Goal: Information Seeking & Learning: Check status

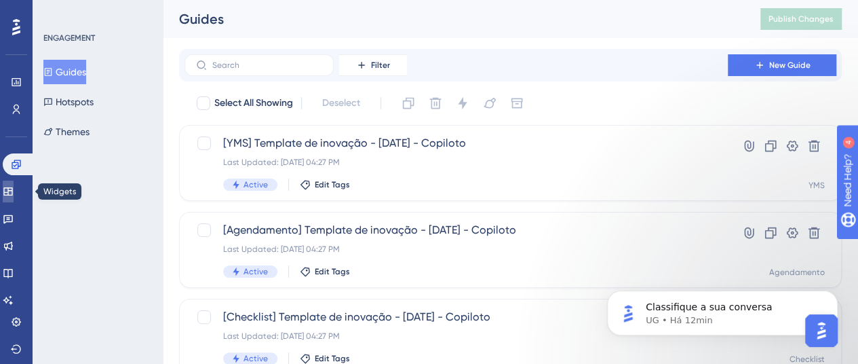
click at [12, 194] on icon at bounding box center [7, 191] width 9 height 8
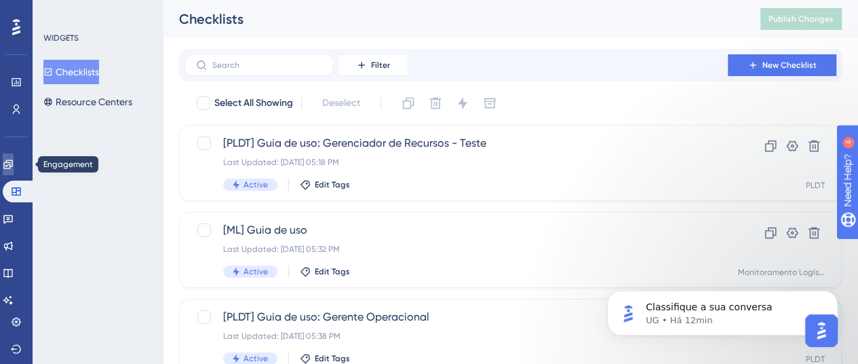
click at [9, 157] on link at bounding box center [8, 164] width 11 height 22
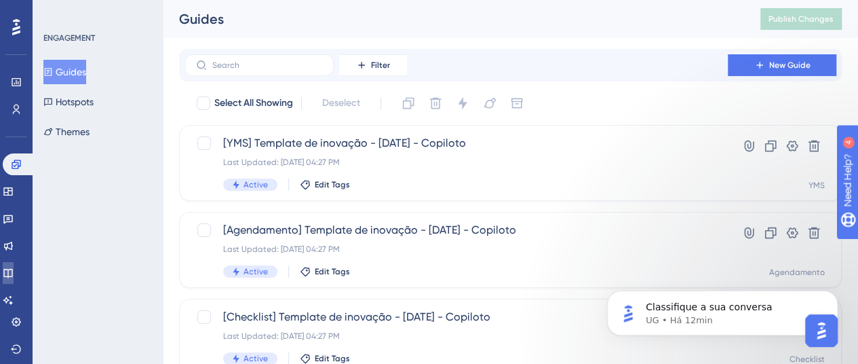
click at [14, 266] on link at bounding box center [8, 273] width 11 height 22
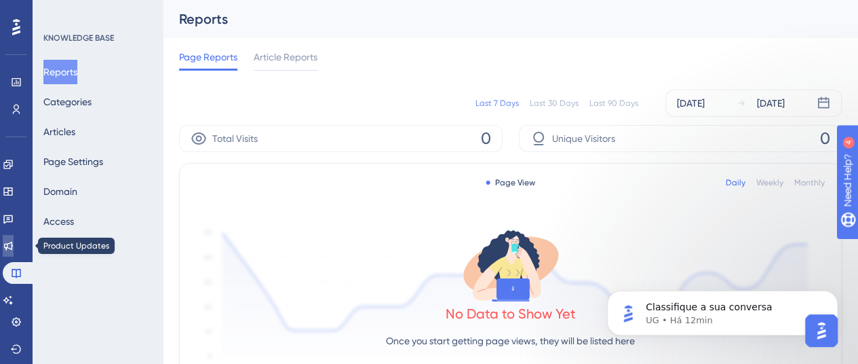
click at [14, 240] on icon at bounding box center [8, 245] width 11 height 11
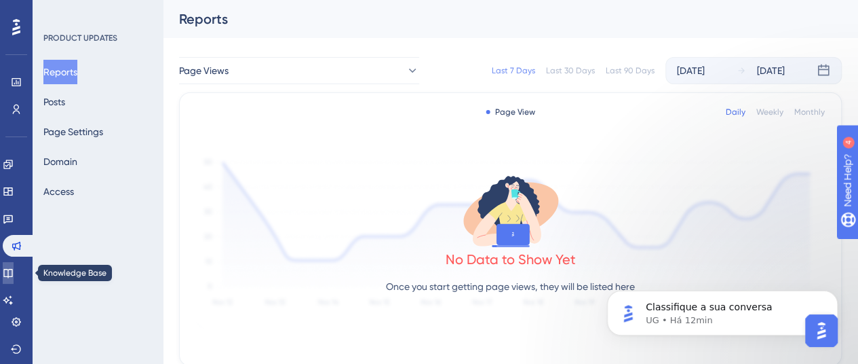
click at [14, 279] on link at bounding box center [8, 273] width 11 height 22
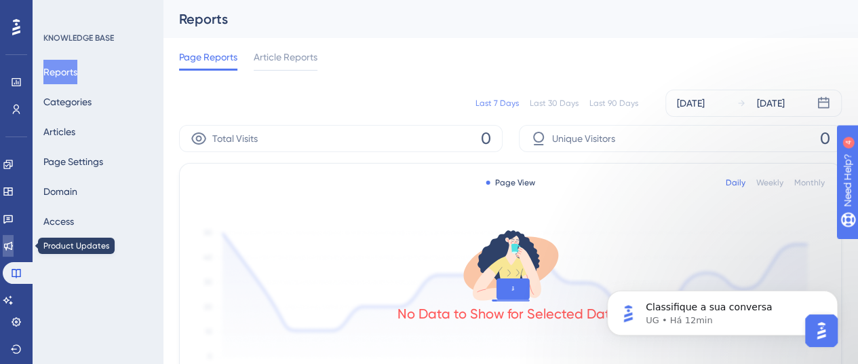
click at [14, 243] on link at bounding box center [8, 246] width 11 height 22
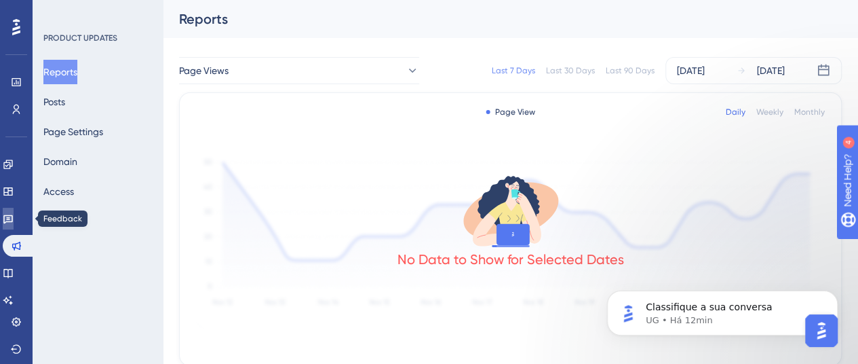
click at [14, 223] on icon at bounding box center [8, 218] width 11 height 11
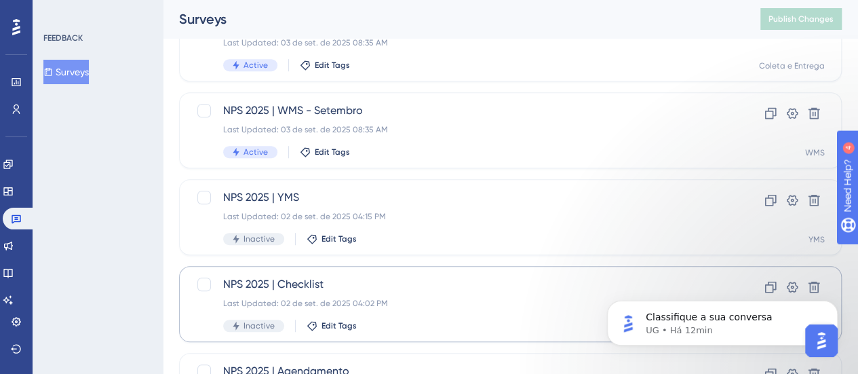
scroll to position [271, 0]
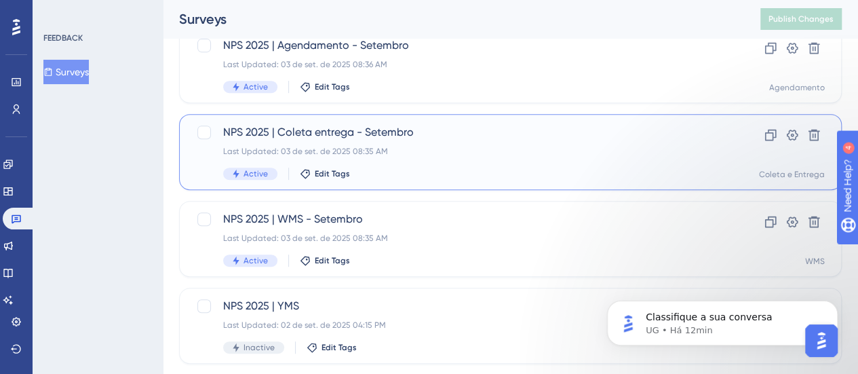
click at [422, 168] on div "Active Edit Tags" at bounding box center [456, 174] width 466 height 12
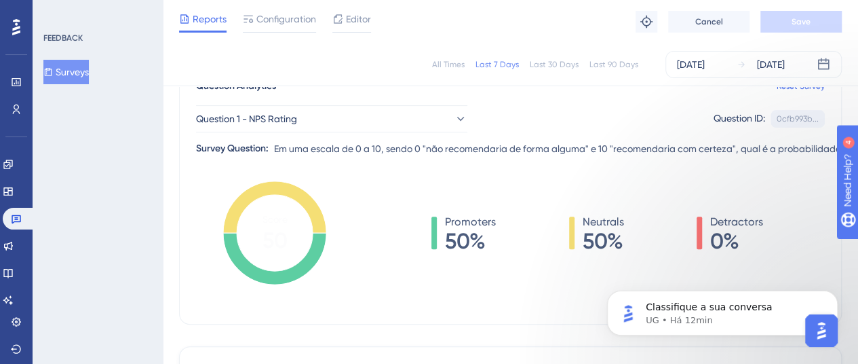
scroll to position [41, 0]
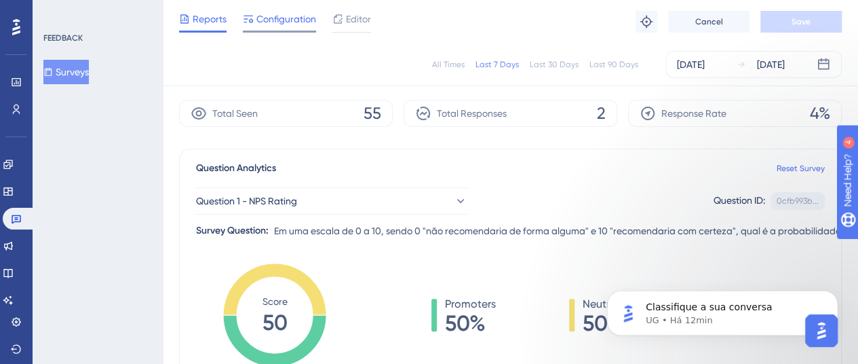
click at [289, 28] on div "Configuration" at bounding box center [279, 22] width 73 height 22
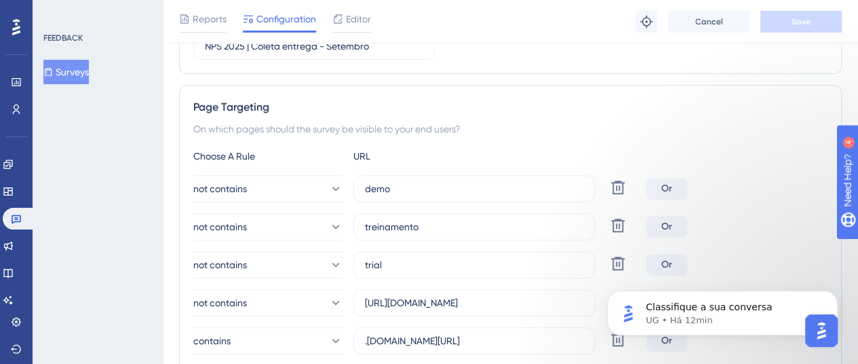
scroll to position [203, 0]
click at [20, 224] on link at bounding box center [19, 219] width 33 height 22
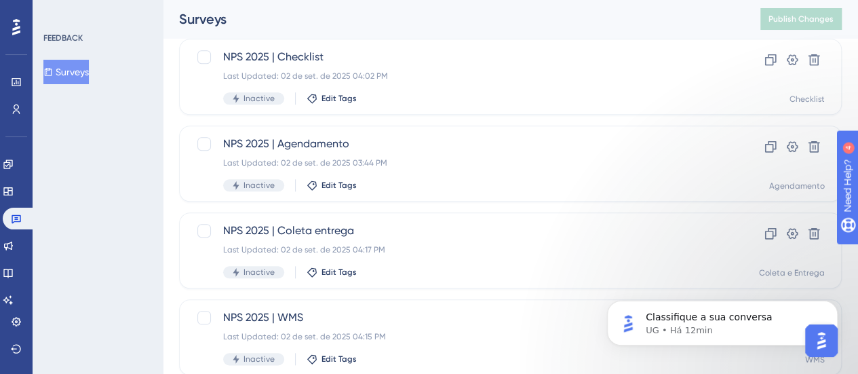
scroll to position [610, 0]
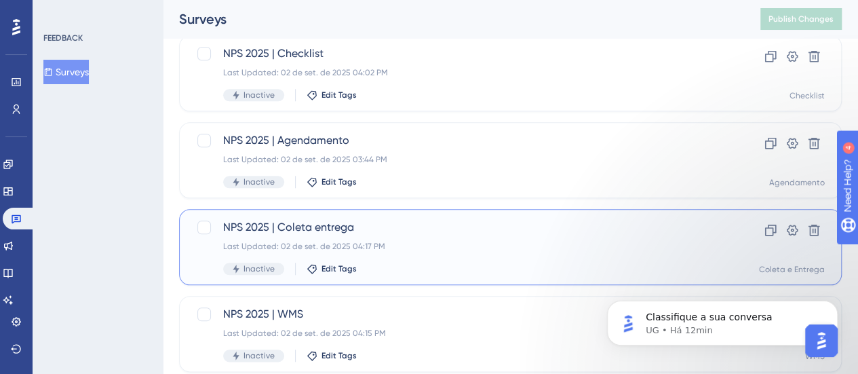
click at [350, 248] on div "Last Updated: 02 de set. de 2025 04:17 PM" at bounding box center [456, 246] width 466 height 11
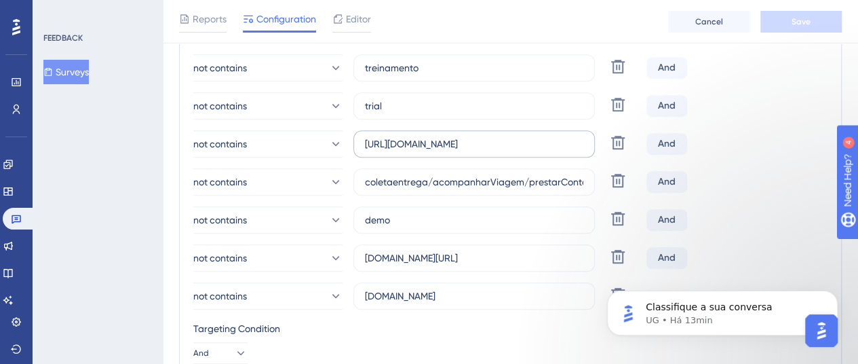
scroll to position [407, 0]
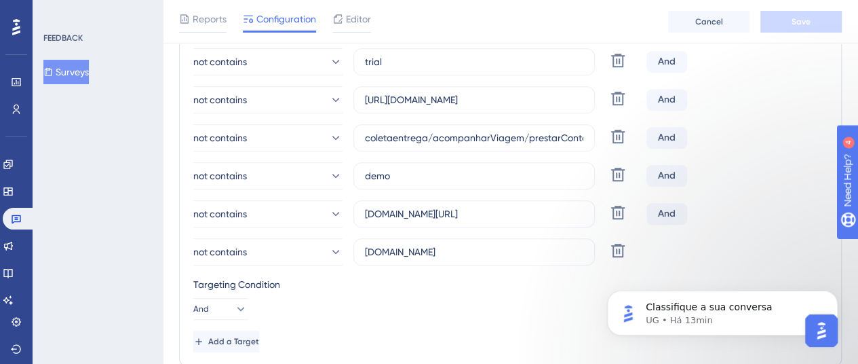
click at [89, 67] on button "Surveys" at bounding box center [65, 72] width 45 height 24
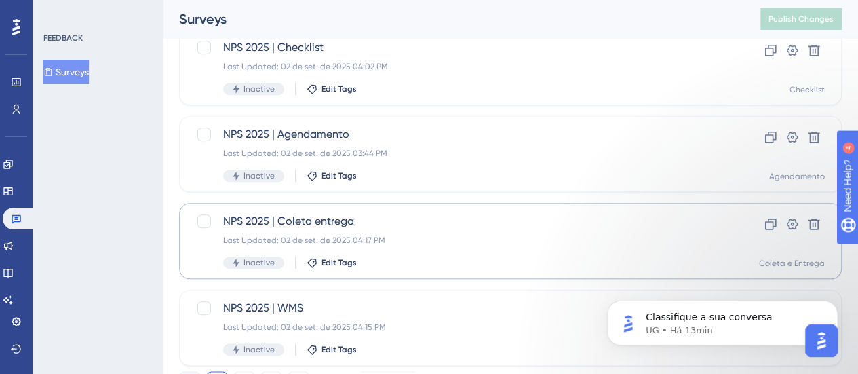
scroll to position [678, 0]
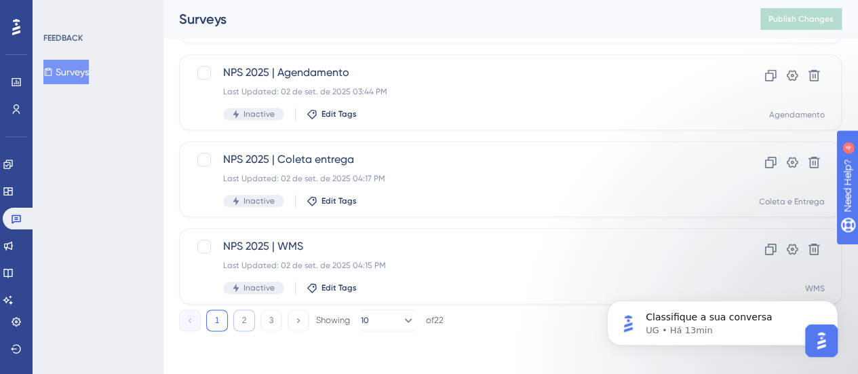
click at [241, 321] on button "2" at bounding box center [244, 320] width 22 height 22
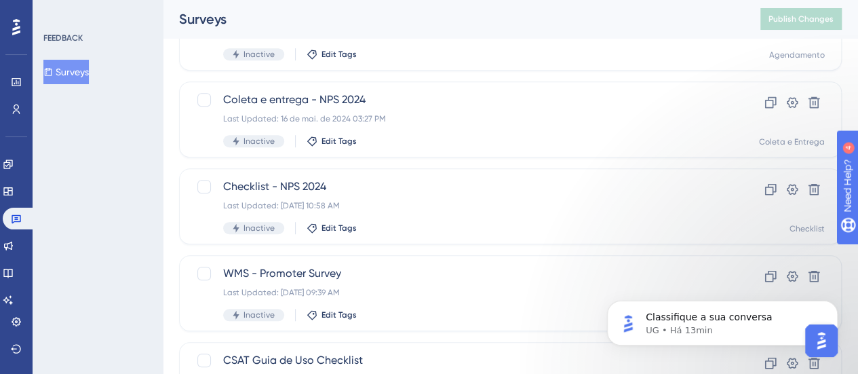
scroll to position [339, 0]
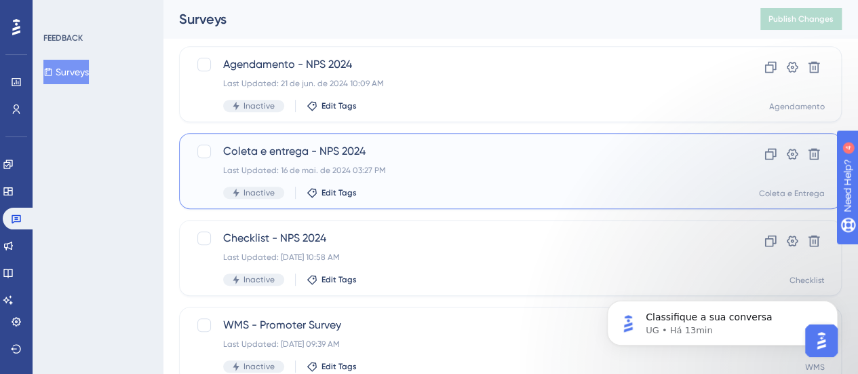
click at [414, 163] on div "Coleta e entrega - NPS 2024 Last Updated: [DATE] 03:27 PM Inactive Edit Tags" at bounding box center [456, 171] width 466 height 56
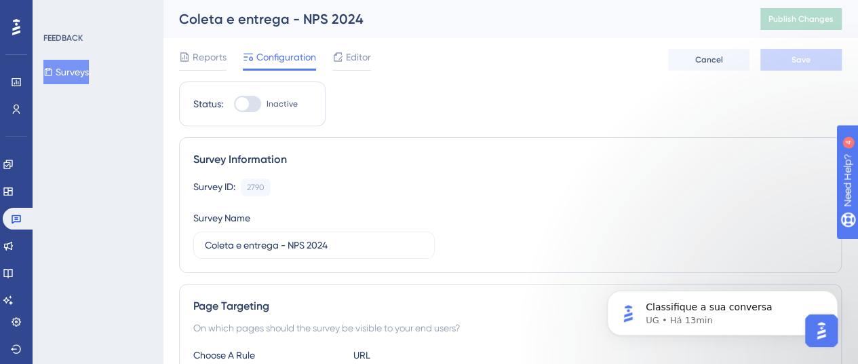
click at [89, 74] on button "Surveys" at bounding box center [65, 72] width 45 height 24
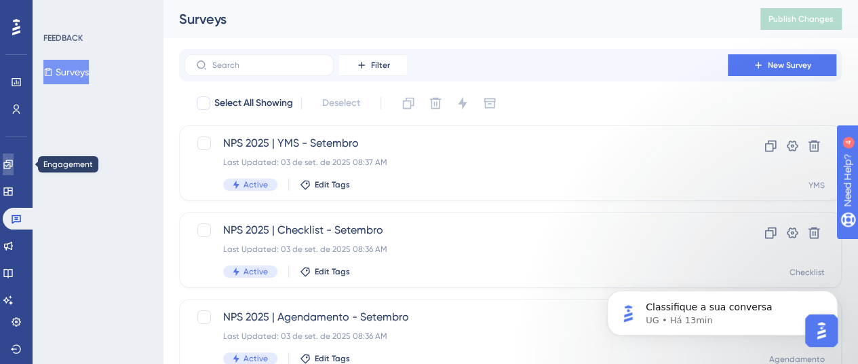
click at [9, 170] on link at bounding box center [8, 164] width 11 height 22
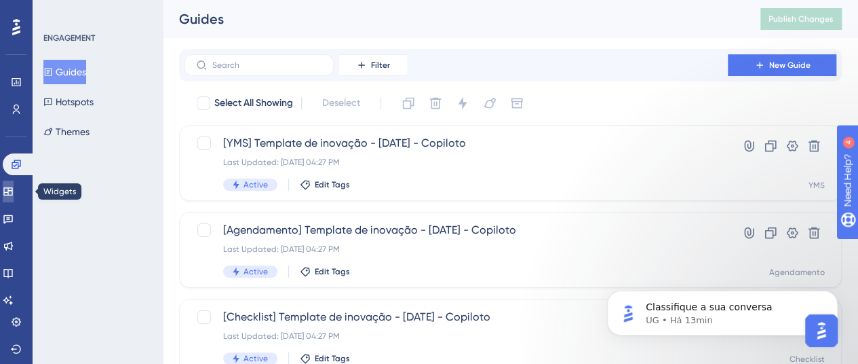
click at [14, 199] on link at bounding box center [8, 191] width 11 height 22
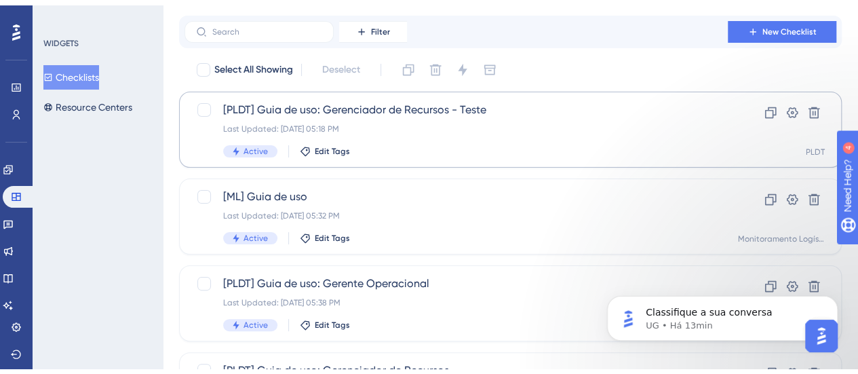
scroll to position [68, 0]
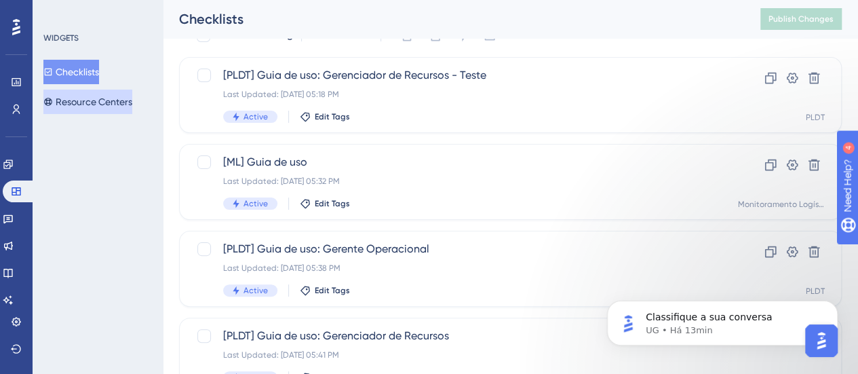
click at [96, 96] on button "Resource Centers" at bounding box center [87, 102] width 89 height 24
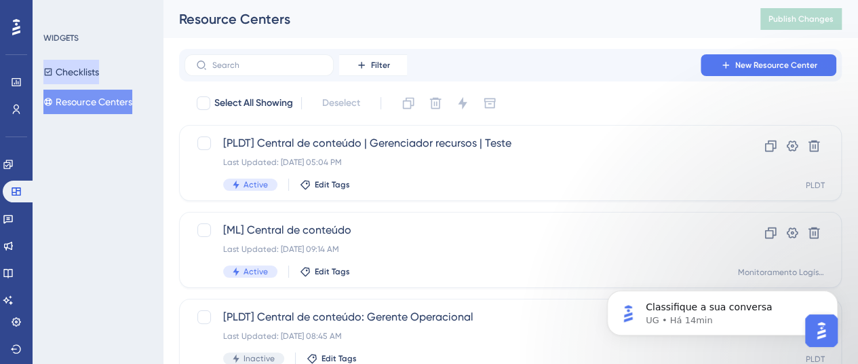
click at [99, 71] on button "Checklists" at bounding box center [71, 72] width 56 height 24
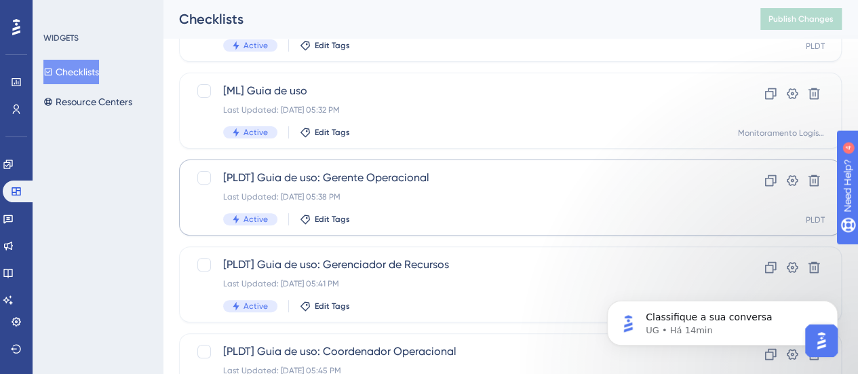
scroll to position [271, 0]
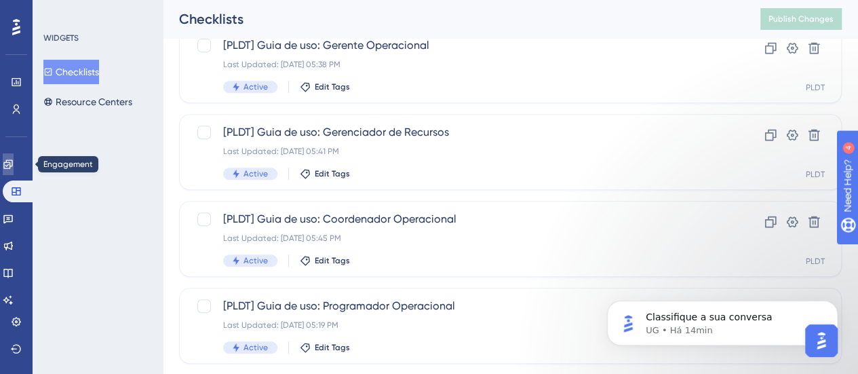
click at [4, 161] on link at bounding box center [8, 164] width 11 height 22
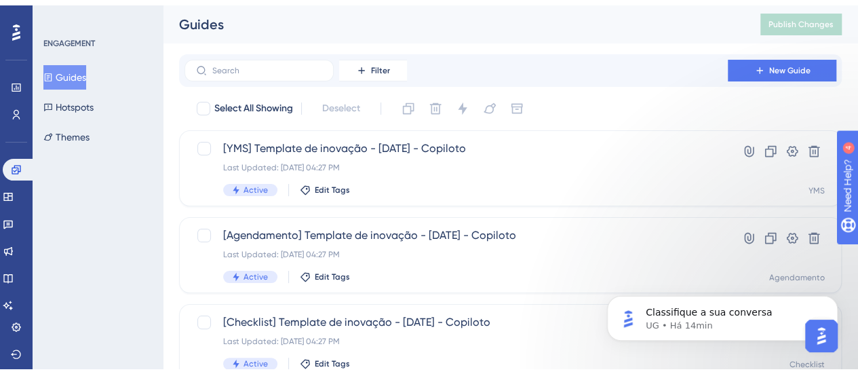
scroll to position [203, 0]
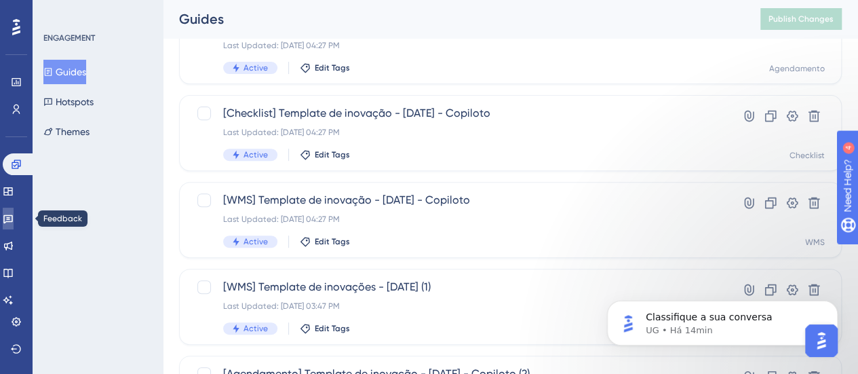
click at [14, 222] on icon at bounding box center [8, 218] width 11 height 11
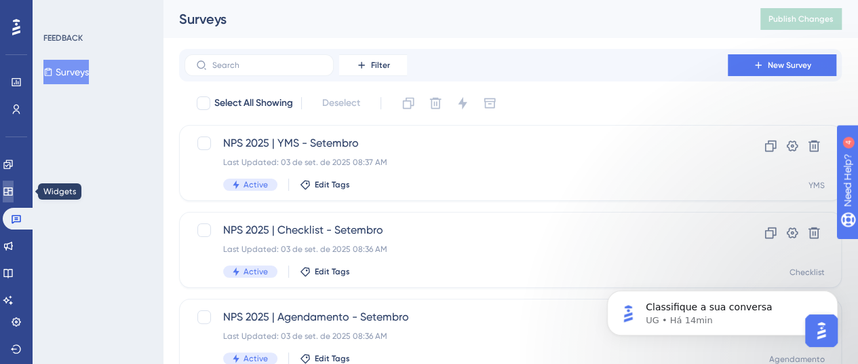
click at [14, 195] on icon at bounding box center [8, 191] width 11 height 11
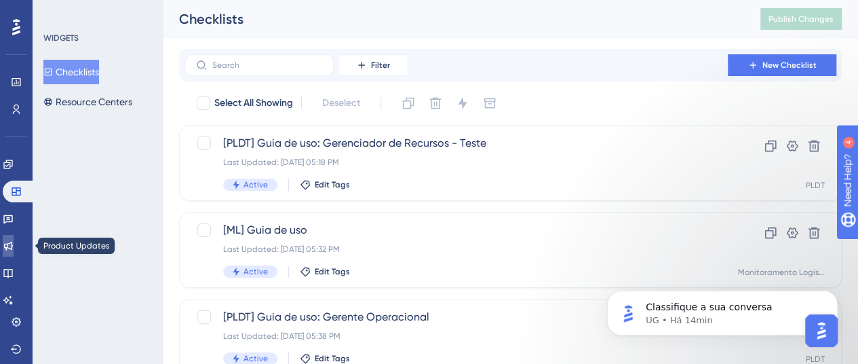
click at [14, 250] on icon at bounding box center [8, 245] width 11 height 11
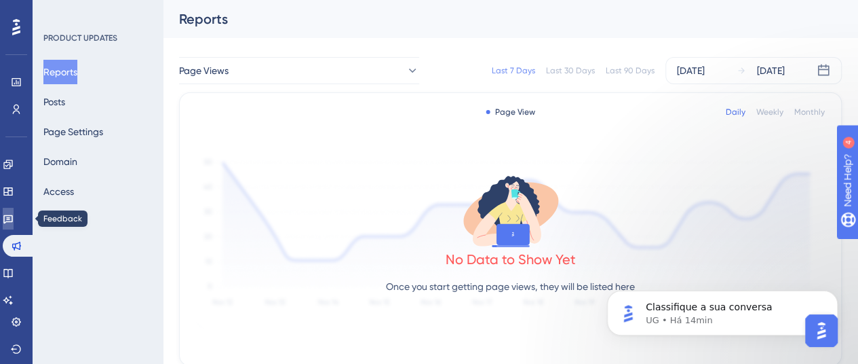
click at [14, 214] on icon at bounding box center [8, 218] width 11 height 11
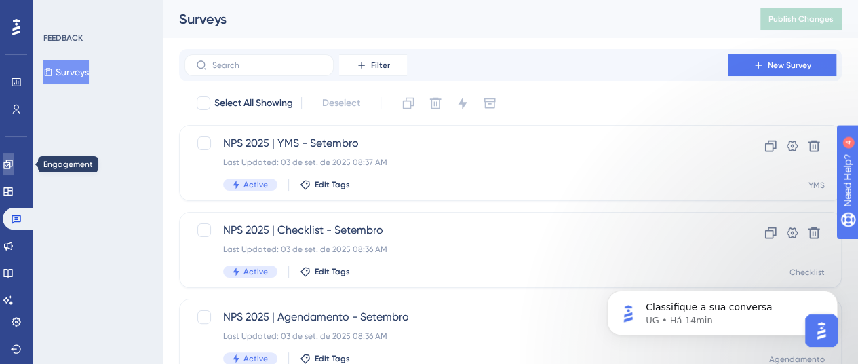
click at [13, 161] on icon at bounding box center [8, 164] width 11 height 11
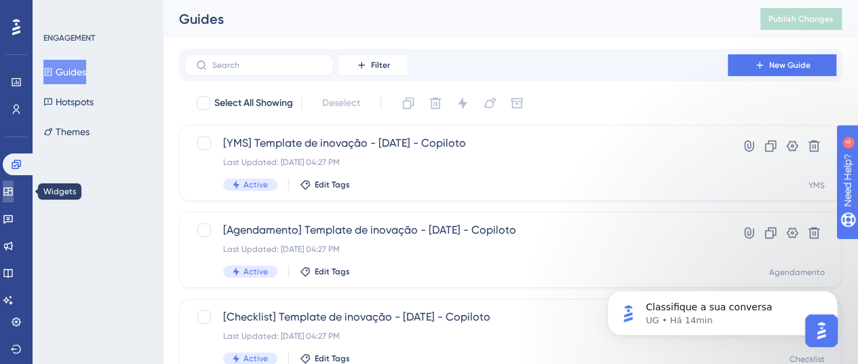
click at [14, 193] on link at bounding box center [8, 191] width 11 height 22
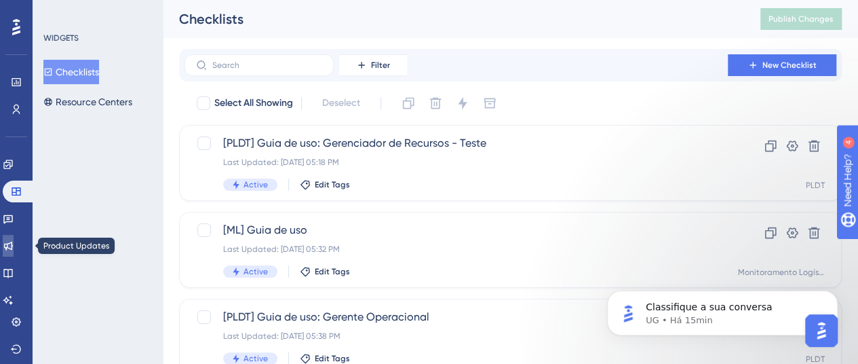
click at [13, 241] on icon at bounding box center [8, 245] width 9 height 9
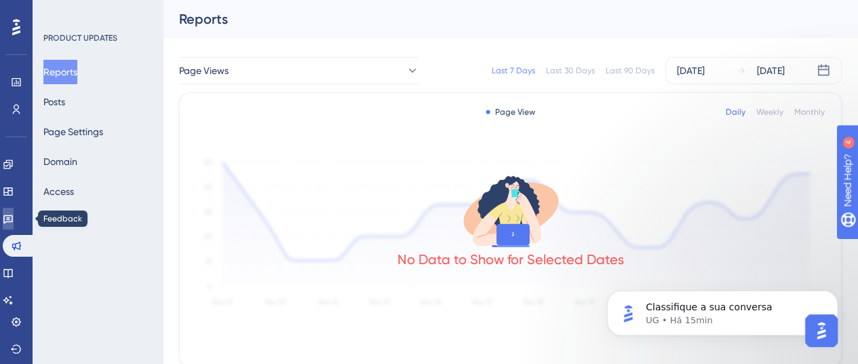
click at [13, 221] on icon at bounding box center [7, 219] width 9 height 9
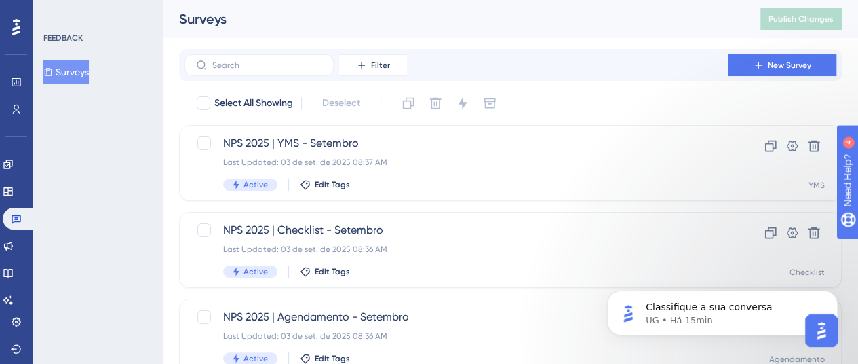
click at [78, 69] on button "Surveys" at bounding box center [65, 72] width 45 height 24
click at [5, 159] on link at bounding box center [8, 164] width 11 height 22
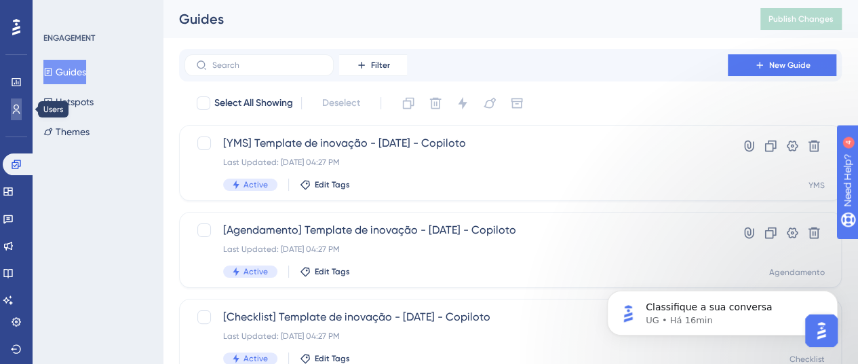
click at [15, 111] on icon at bounding box center [16, 109] width 11 height 11
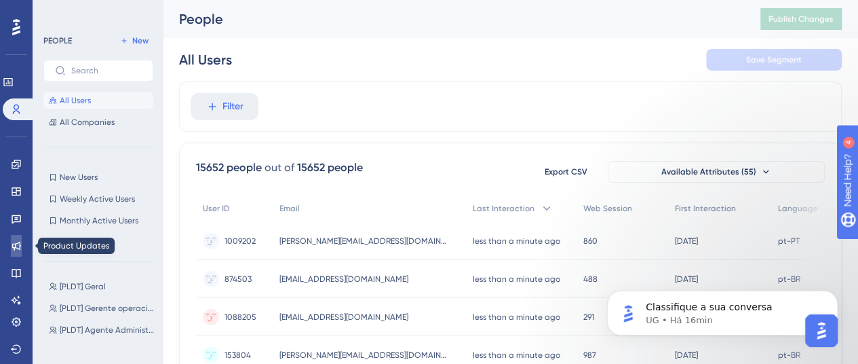
click at [14, 247] on icon at bounding box center [16, 245] width 9 height 9
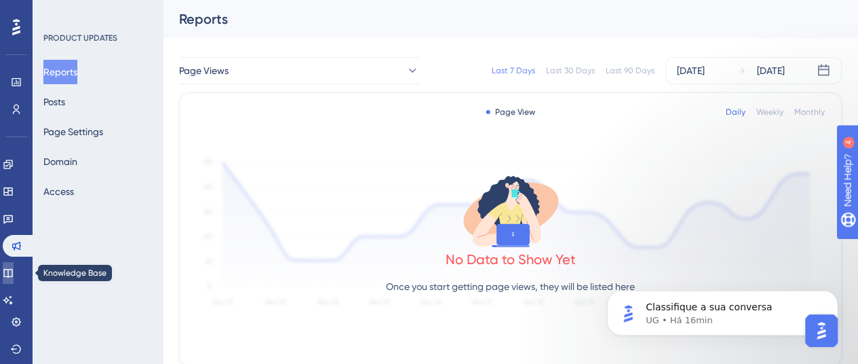
click at [12, 269] on icon at bounding box center [7, 273] width 9 height 9
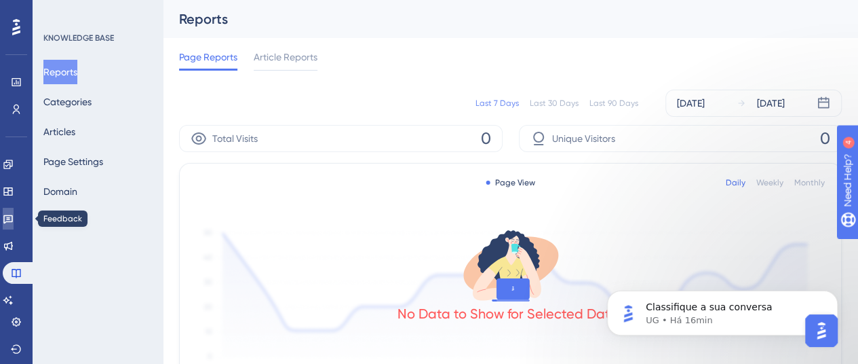
click at [14, 213] on icon at bounding box center [8, 218] width 11 height 11
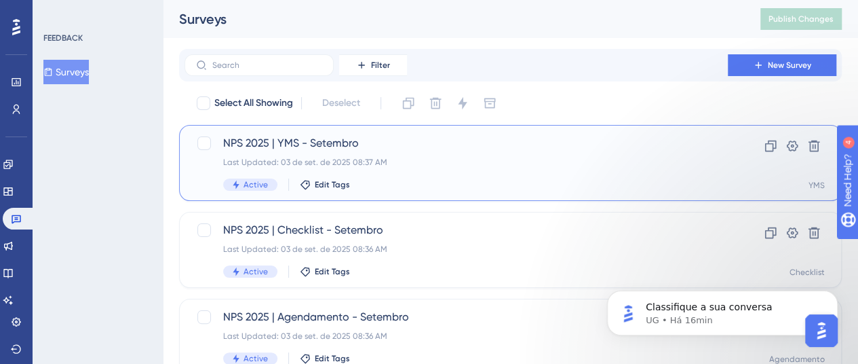
click at [397, 162] on div "Last Updated: 03 de set. de 2025 08:37 AM" at bounding box center [456, 162] width 466 height 11
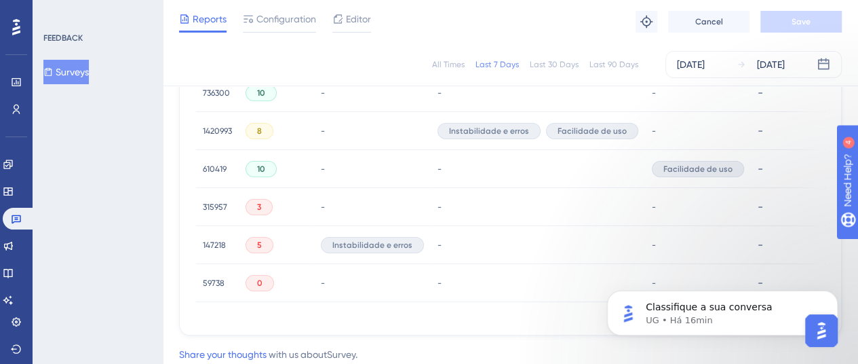
scroll to position [407, 0]
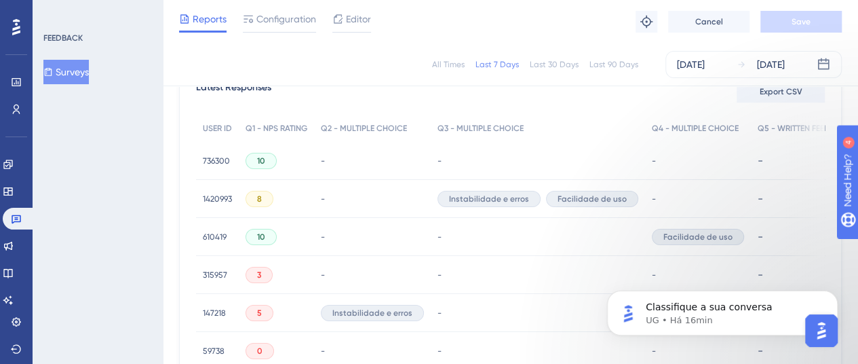
click at [224, 163] on span "736300" at bounding box center [216, 160] width 27 height 11
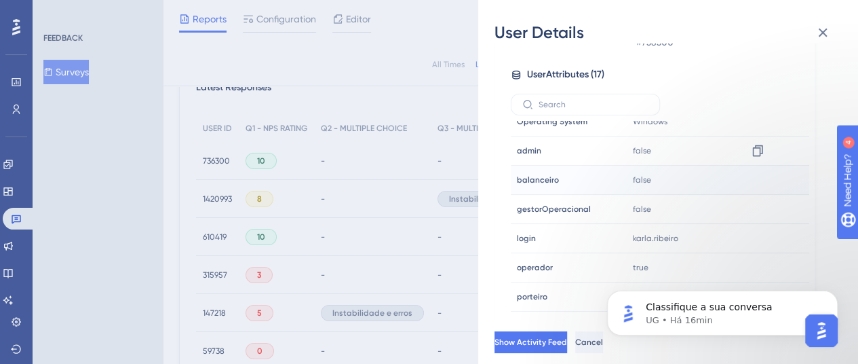
scroll to position [292, 0]
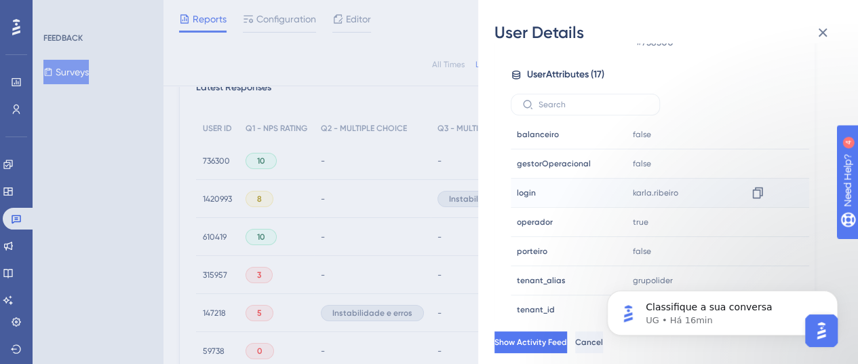
click at [662, 187] on span "karla.ribeiro" at bounding box center [655, 192] width 45 height 11
click at [829, 37] on icon at bounding box center [823, 32] width 16 height 16
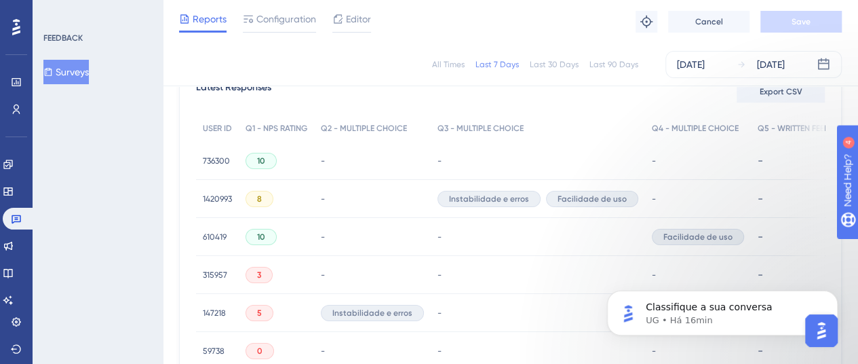
click at [225, 192] on div "1420993 1420993" at bounding box center [217, 199] width 29 height 38
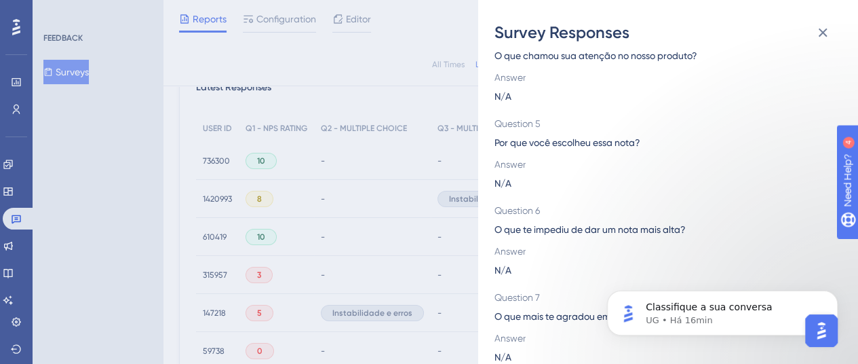
scroll to position [364, 0]
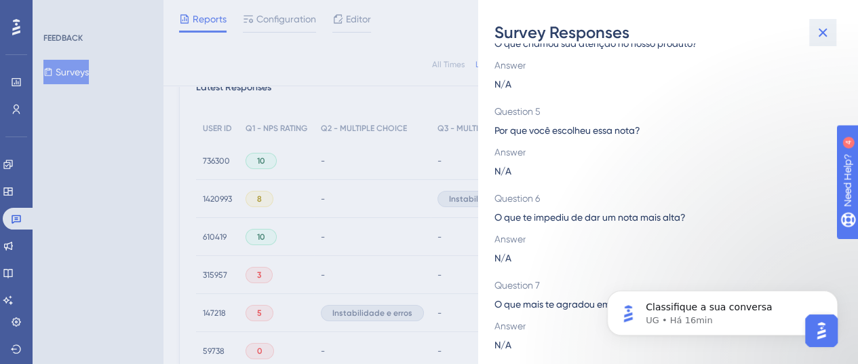
click at [822, 36] on icon at bounding box center [823, 32] width 16 height 16
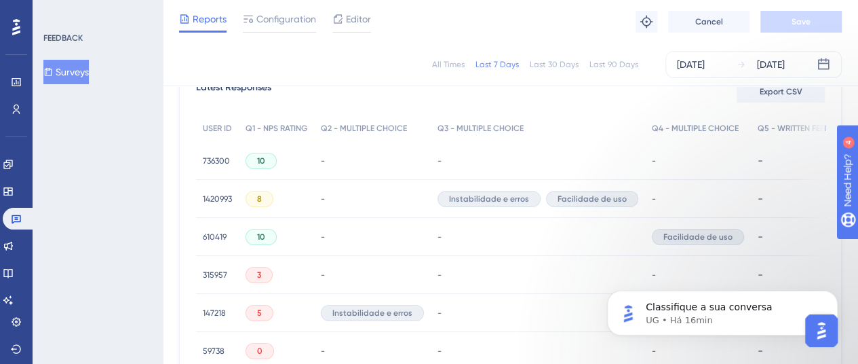
click at [220, 233] on span "610419" at bounding box center [215, 236] width 24 height 11
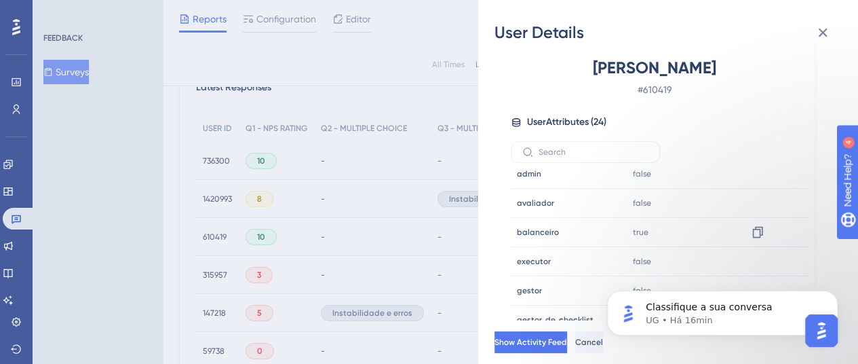
scroll to position [495, 0]
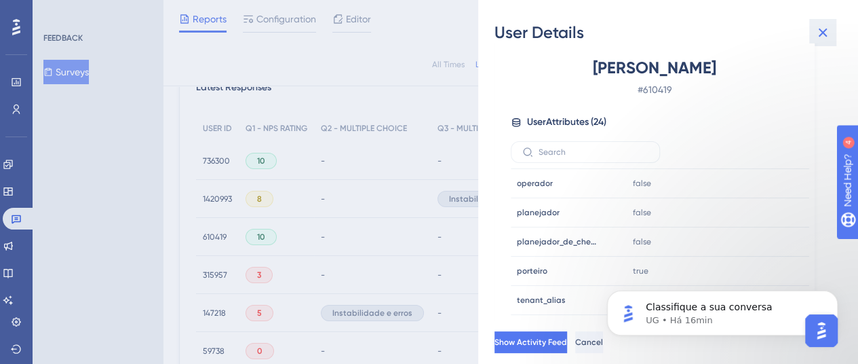
click at [827, 36] on icon at bounding box center [823, 32] width 16 height 16
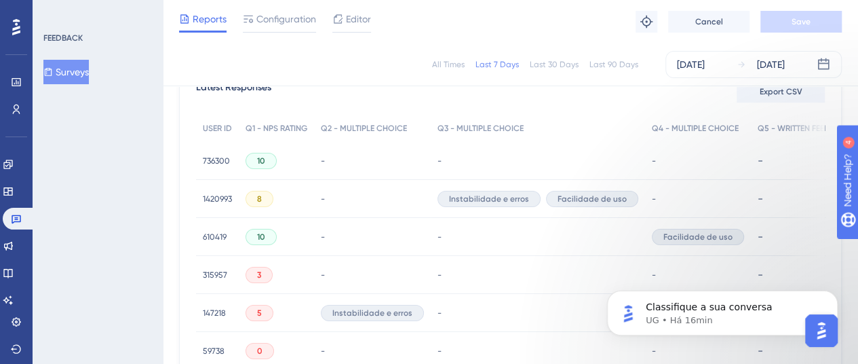
click at [217, 305] on div "147218 147218" at bounding box center [214, 313] width 23 height 38
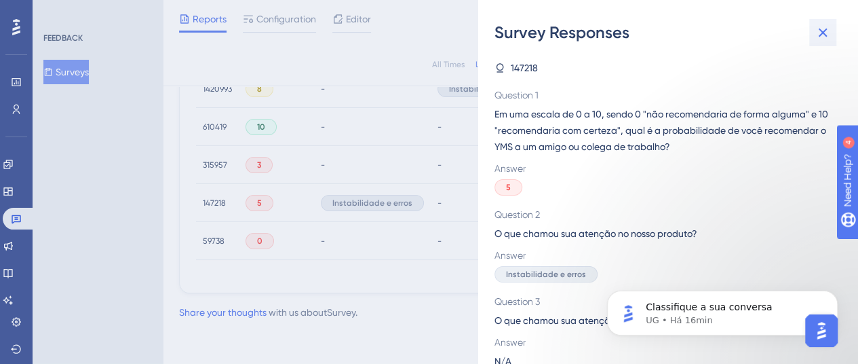
click at [815, 31] on icon at bounding box center [823, 32] width 16 height 16
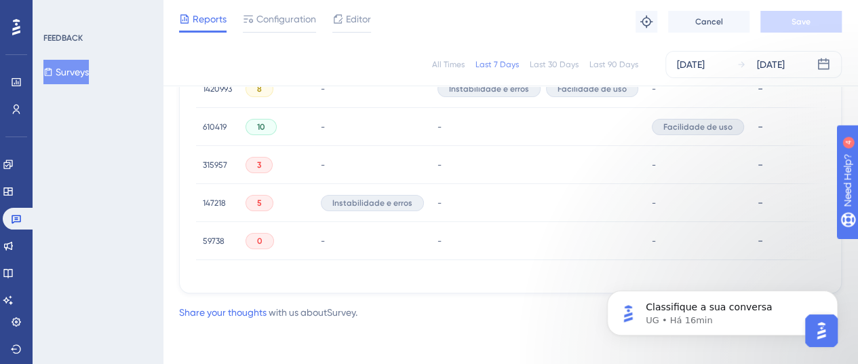
click at [227, 229] on div "59738 59738" at bounding box center [217, 241] width 43 height 38
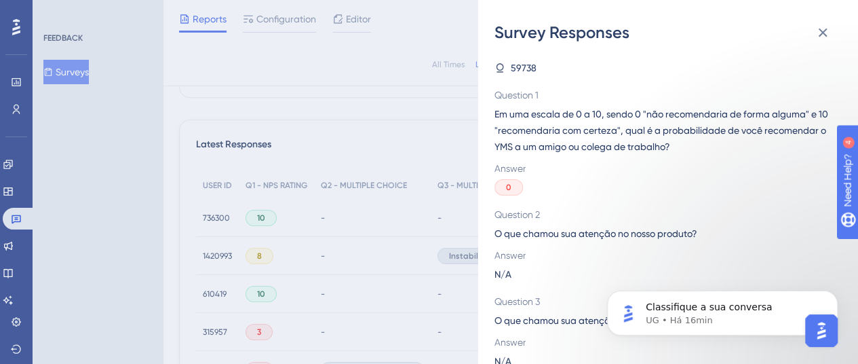
scroll to position [182, 0]
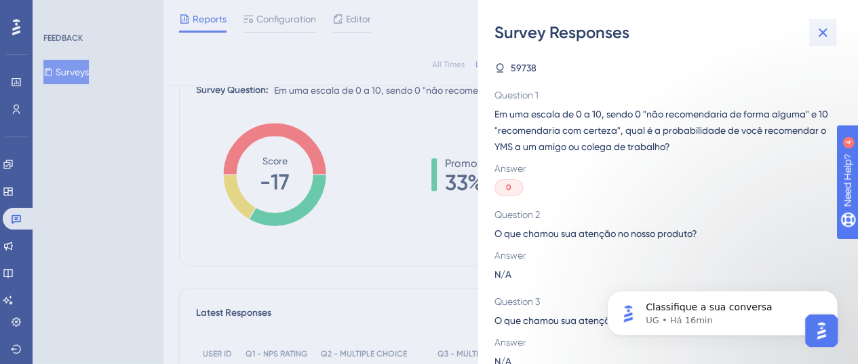
click at [821, 28] on icon at bounding box center [823, 32] width 16 height 16
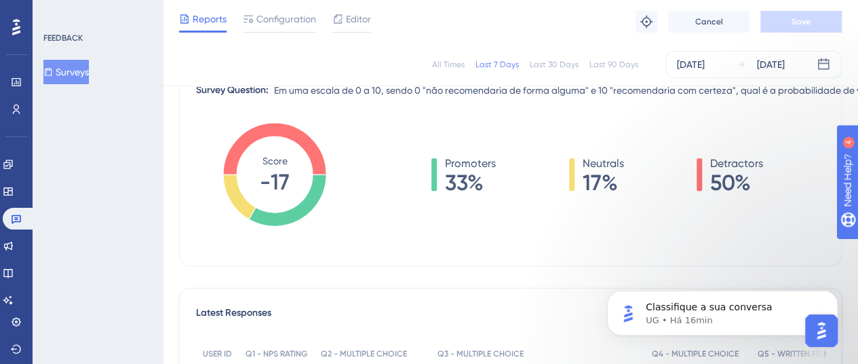
click at [86, 67] on button "Surveys" at bounding box center [65, 72] width 45 height 24
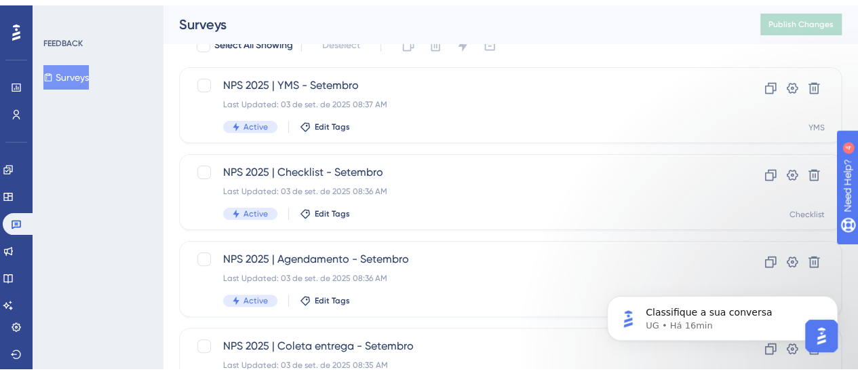
scroll to position [136, 0]
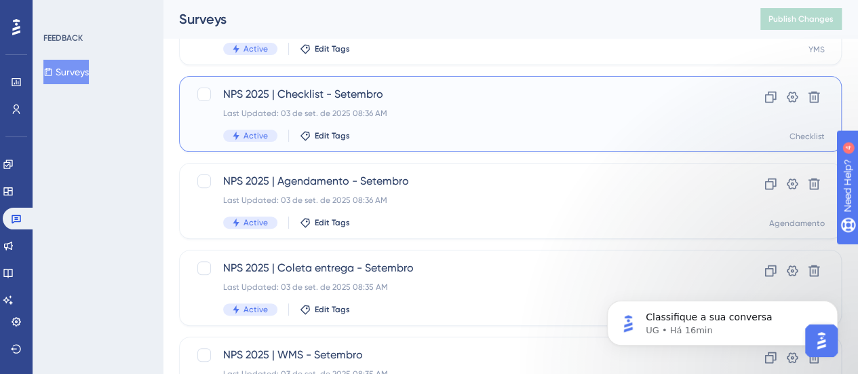
click at [451, 117] on div "Last Updated: 03 de set. de 2025 08:36 AM" at bounding box center [456, 113] width 466 height 11
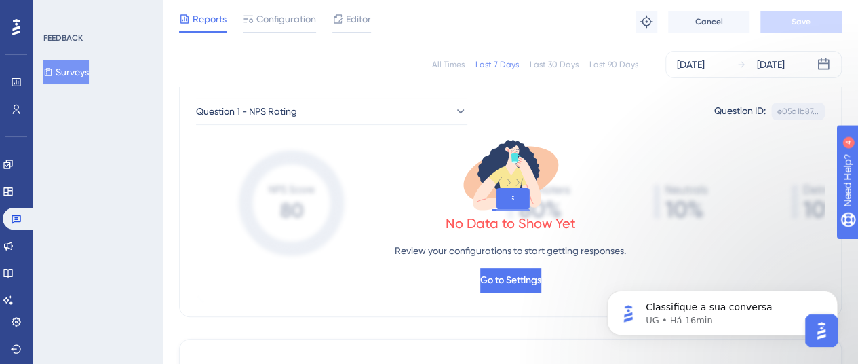
scroll to position [59, 0]
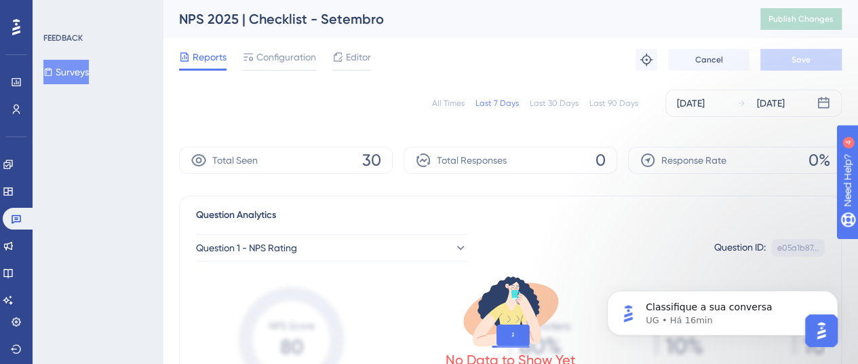
click at [65, 76] on button "Surveys" at bounding box center [65, 72] width 45 height 24
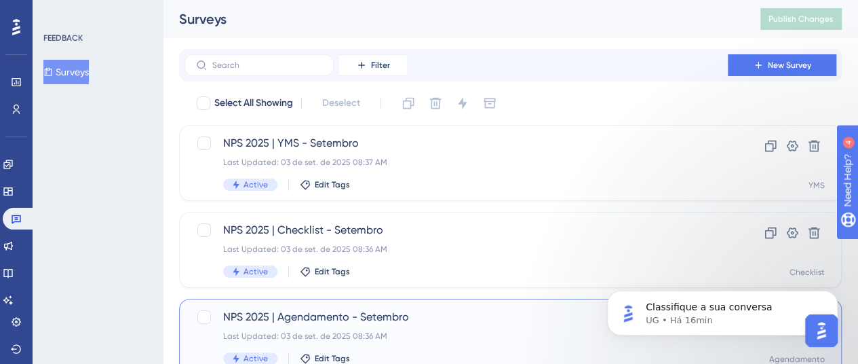
click at [423, 317] on span "NPS 2025 | Agendamento - Setembro" at bounding box center [456, 317] width 466 height 16
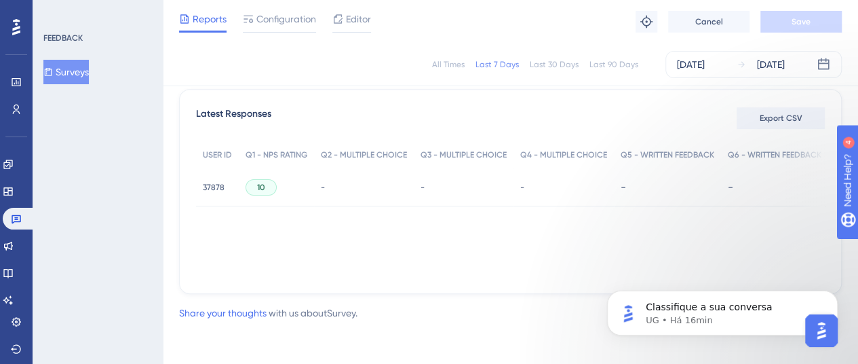
click at [78, 64] on button "Surveys" at bounding box center [65, 72] width 45 height 24
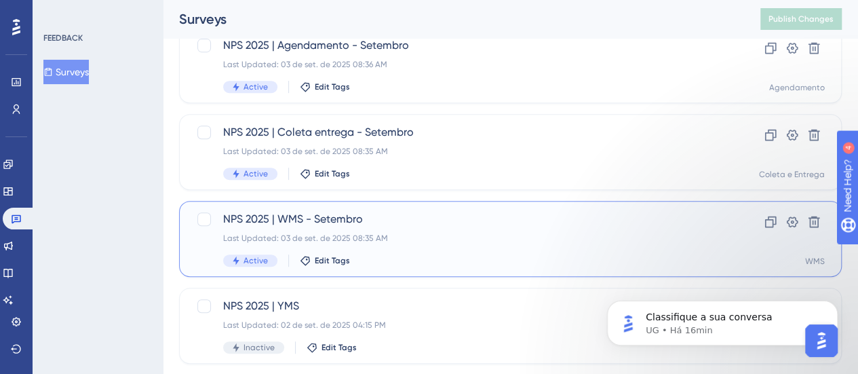
click at [419, 231] on div "NPS 2025 | WMS - Setembro Last Updated: [DATE] 08:35 AM Active Edit Tags" at bounding box center [456, 239] width 466 height 56
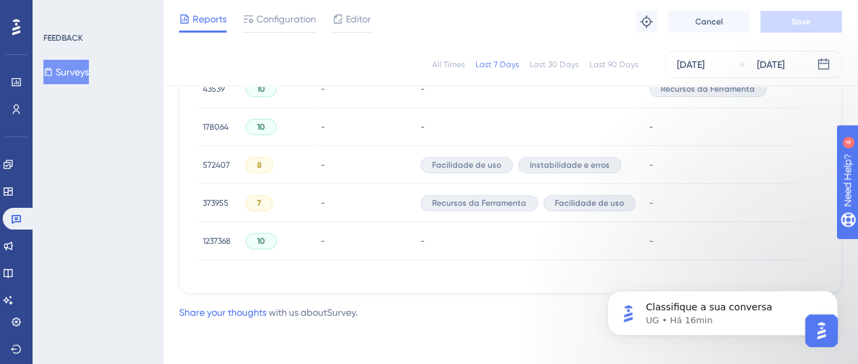
drag, startPoint x: 372, startPoint y: 276, endPoint x: 385, endPoint y: 274, distance: 13.7
click at [383, 275] on div "USER ID Q1 - NPS RATING Q2 - MULTIPLE CHOICE Q3 - MULTIPLE CHOICE Q4 - MULTIPLE…" at bounding box center [510, 45] width 629 height 461
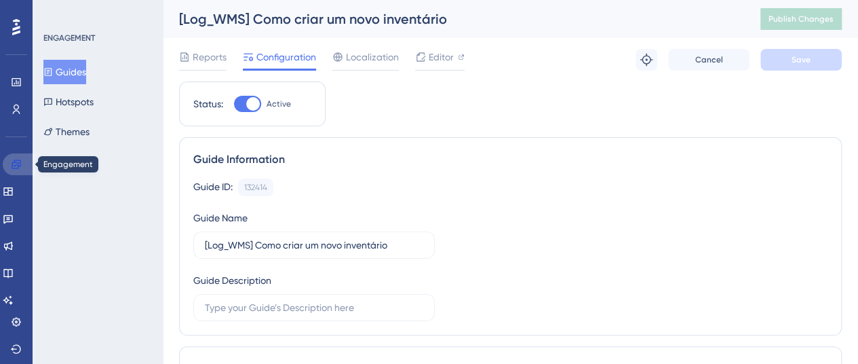
click at [18, 163] on icon at bounding box center [16, 163] width 9 height 9
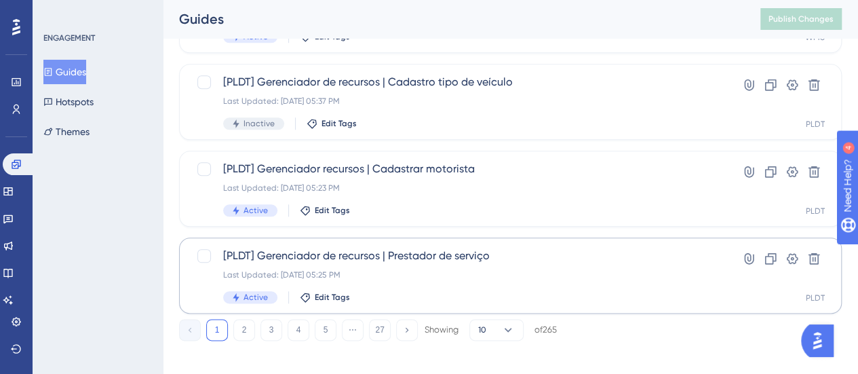
scroll to position [678, 0]
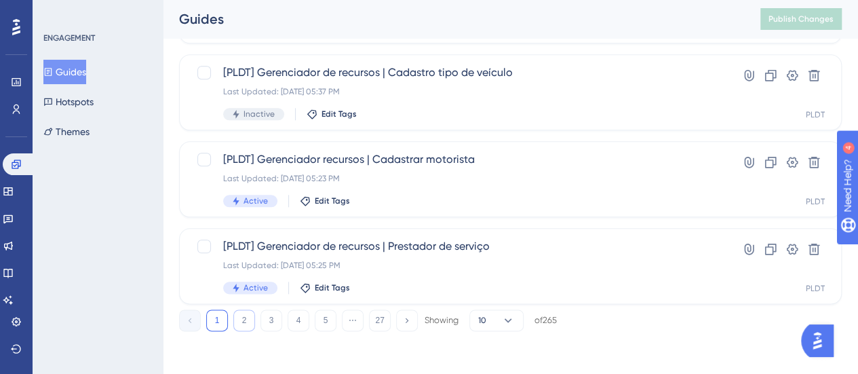
click at [247, 320] on button "2" at bounding box center [244, 320] width 22 height 22
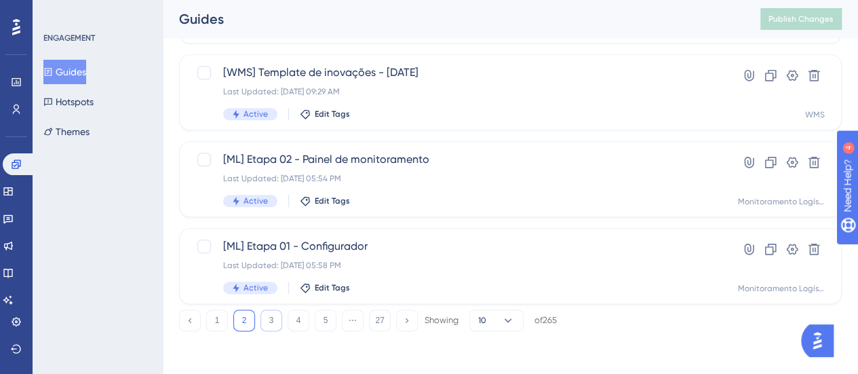
click at [269, 321] on button "3" at bounding box center [271, 320] width 22 height 22
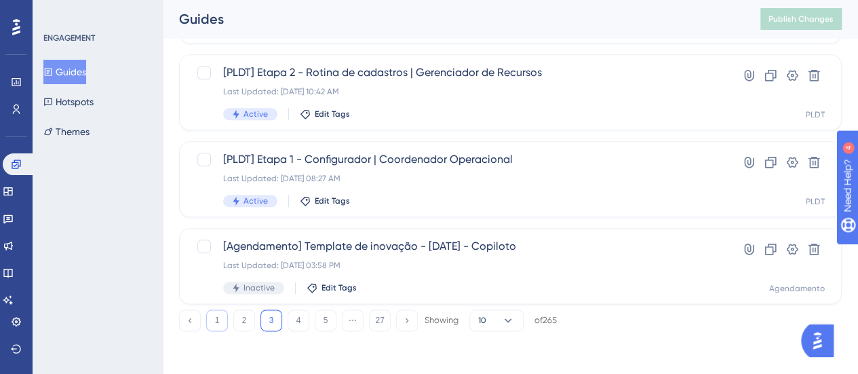
click at [218, 321] on button "1" at bounding box center [217, 320] width 22 height 22
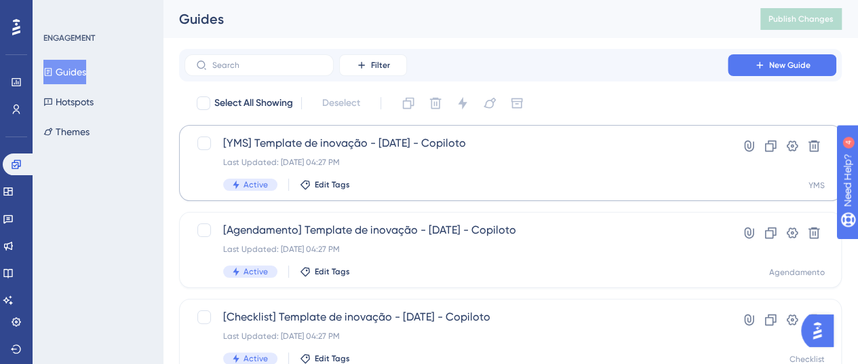
scroll to position [0, 0]
click at [13, 219] on icon at bounding box center [8, 218] width 11 height 11
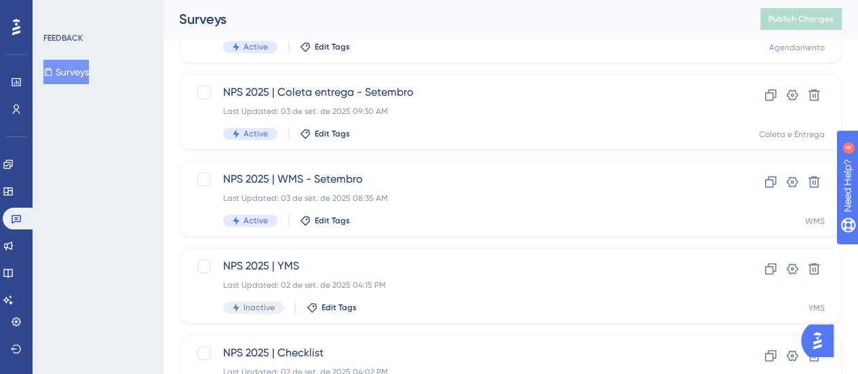
scroll to position [339, 0]
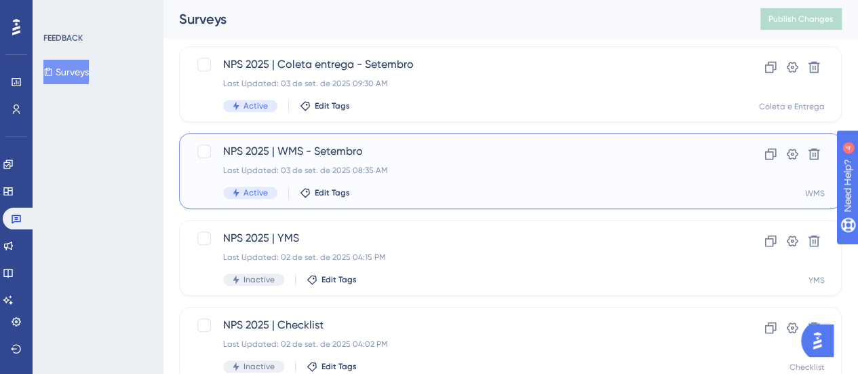
click at [442, 167] on div "Last Updated: 03 de set. de 2025 08:35 AM" at bounding box center [456, 170] width 466 height 11
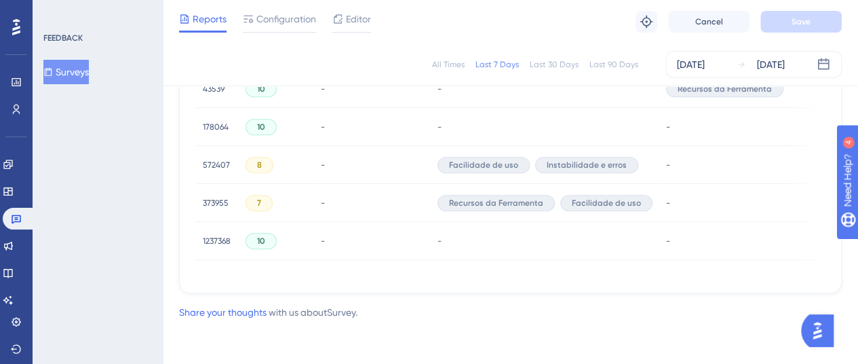
scroll to position [863, 0]
drag, startPoint x: 429, startPoint y: 271, endPoint x: 608, endPoint y: 271, distance: 178.4
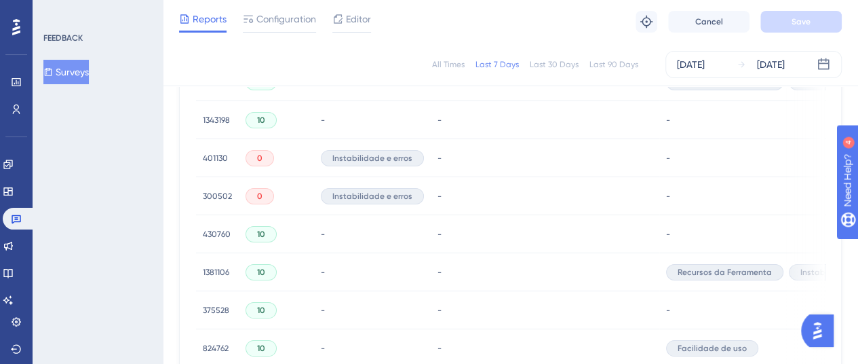
scroll to position [456, 0]
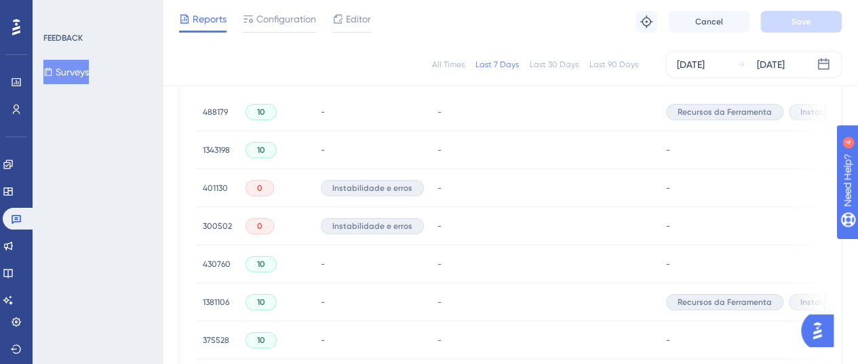
click at [206, 185] on span "401130" at bounding box center [215, 187] width 25 height 11
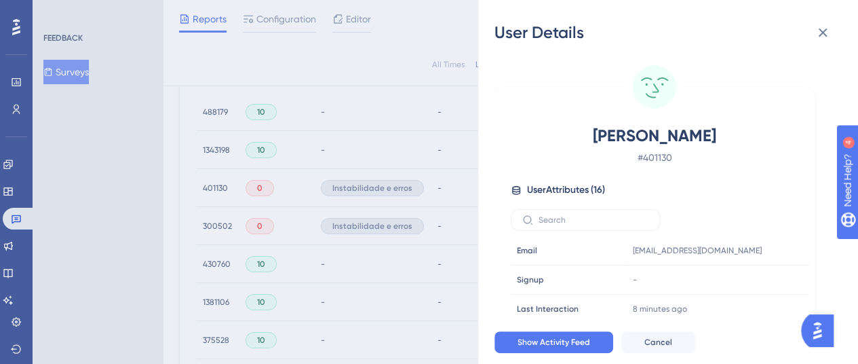
click at [211, 220] on div "User Details Bruno Henrique # 401130 User Attributes ( 16 ) Email Email wms_saa…" at bounding box center [429, 182] width 858 height 364
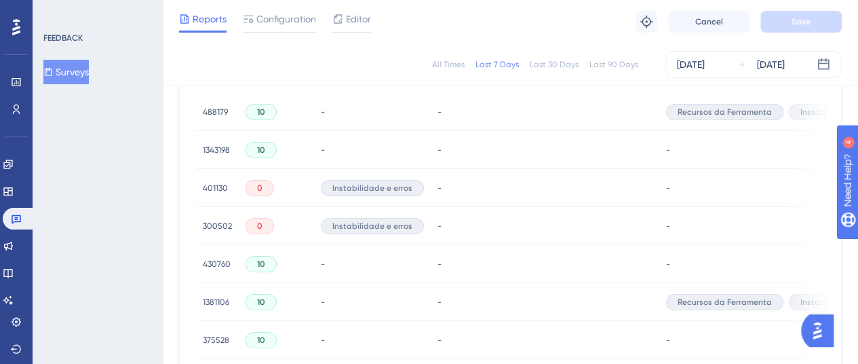
click at [212, 224] on span "300502" at bounding box center [217, 225] width 29 height 11
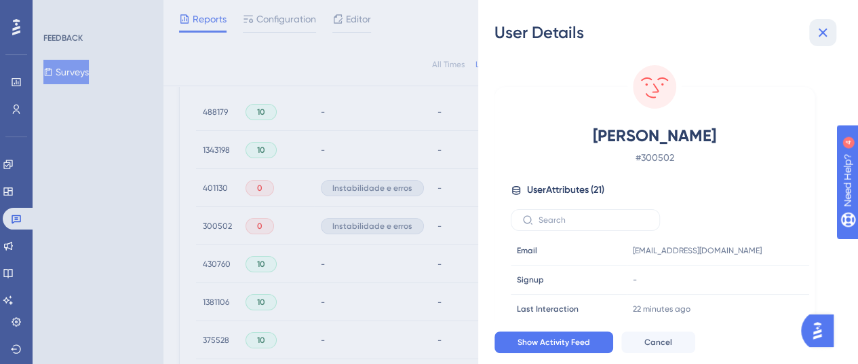
click at [817, 20] on button at bounding box center [822, 32] width 27 height 27
